Goal: Task Accomplishment & Management: Use online tool/utility

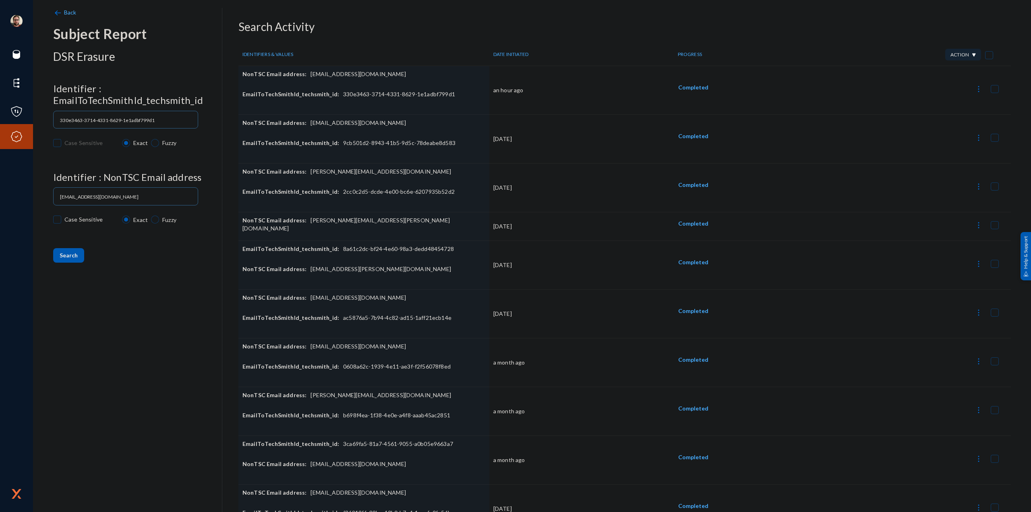
click at [974, 82] on button at bounding box center [978, 88] width 16 height 16
click at [933, 145] on button "Report Progress" at bounding box center [937, 147] width 87 height 19
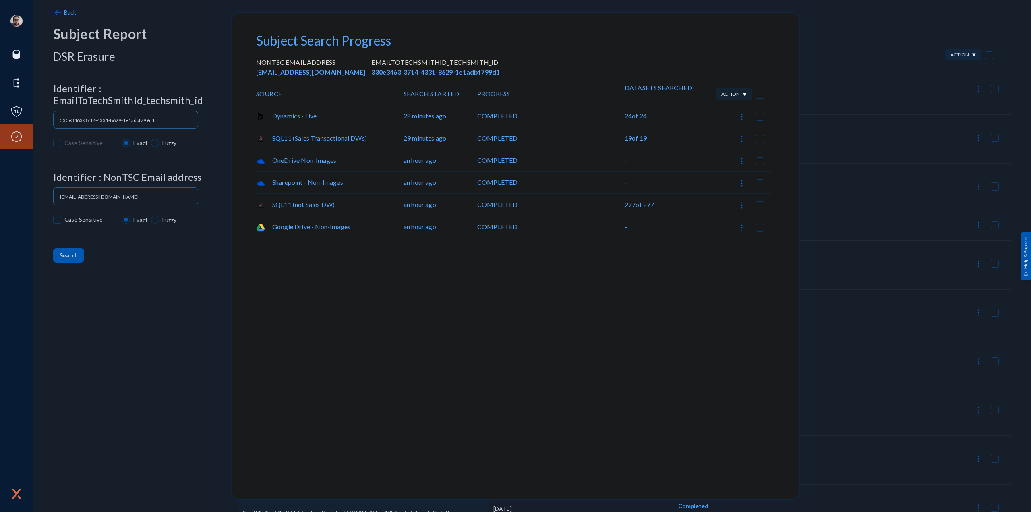
click at [862, 170] on div at bounding box center [515, 256] width 1031 height 512
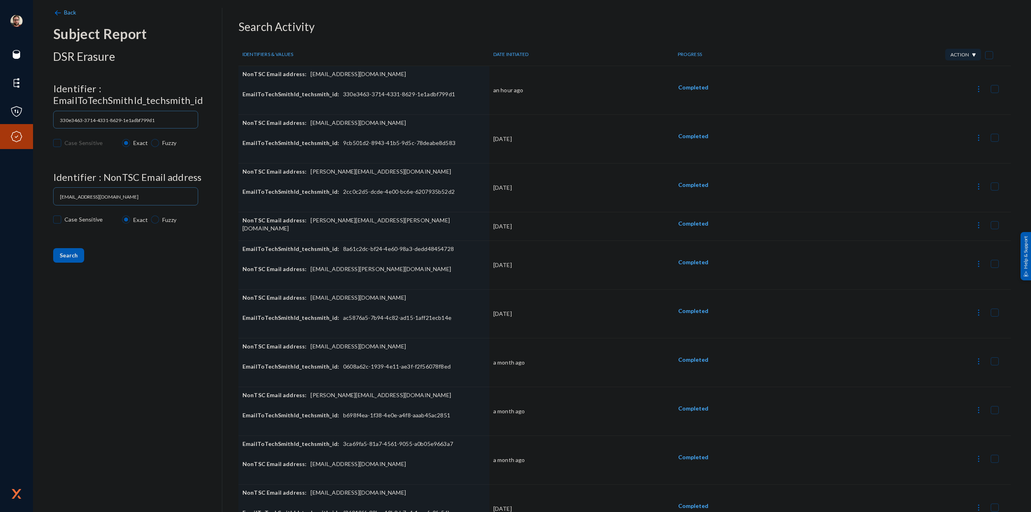
drag, startPoint x: 681, startPoint y: 84, endPoint x: 761, endPoint y: 95, distance: 80.9
click at [761, 95] on div "Completed" at bounding box center [743, 90] width 143 height 20
click at [974, 91] on img at bounding box center [978, 89] width 8 height 8
click at [947, 128] on button "Download Datasets CSV" at bounding box center [937, 128] width 87 height 19
checkbox input "false"
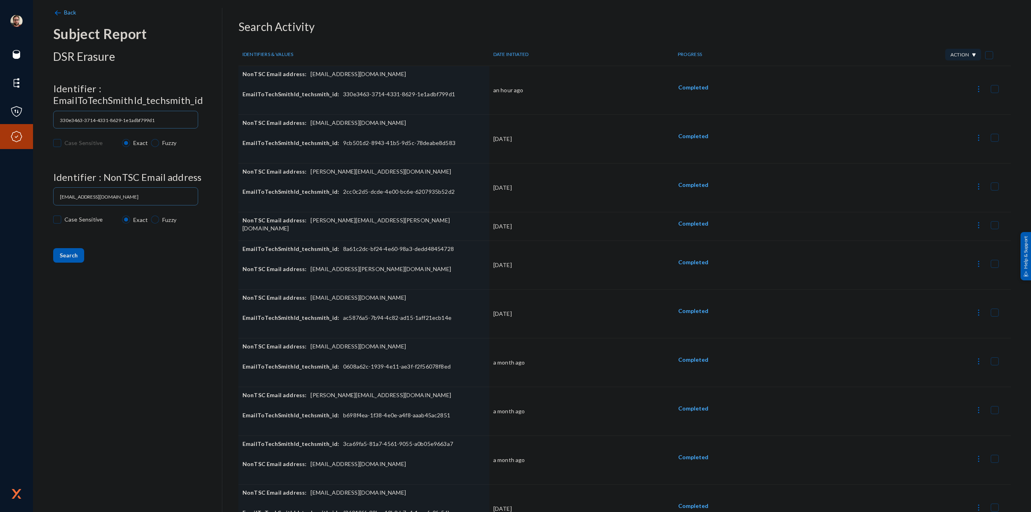
drag, startPoint x: 362, startPoint y: 73, endPoint x: 306, endPoint y: 77, distance: 56.5
click at [305, 77] on div "NonTSC Email address: [EMAIL_ADDRESS][DOMAIN_NAME]" at bounding box center [363, 80] width 243 height 20
copy div "[EMAIL_ADDRESS][DOMAIN_NAME]"
